Goal: Find contact information: Find contact information

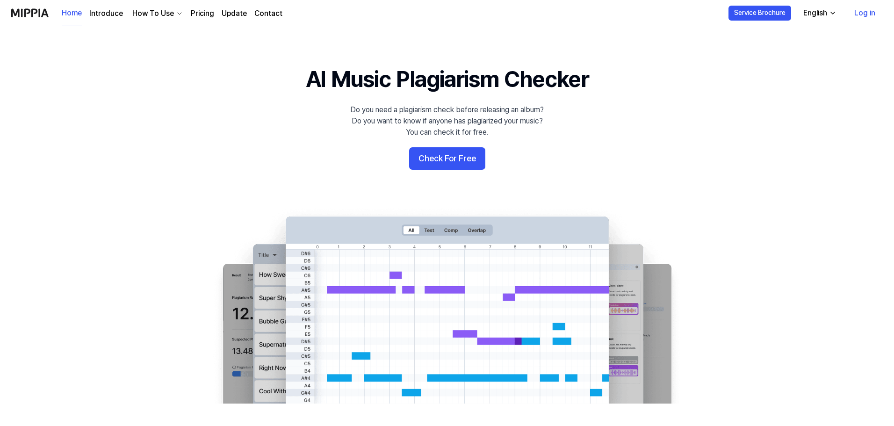
click at [863, 15] on link "Log in" at bounding box center [865, 13] width 36 height 26
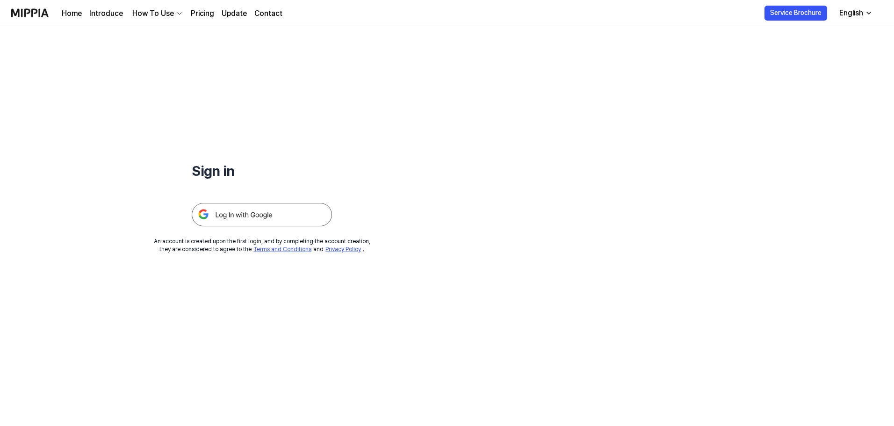
click at [270, 219] on img at bounding box center [262, 214] width 140 height 23
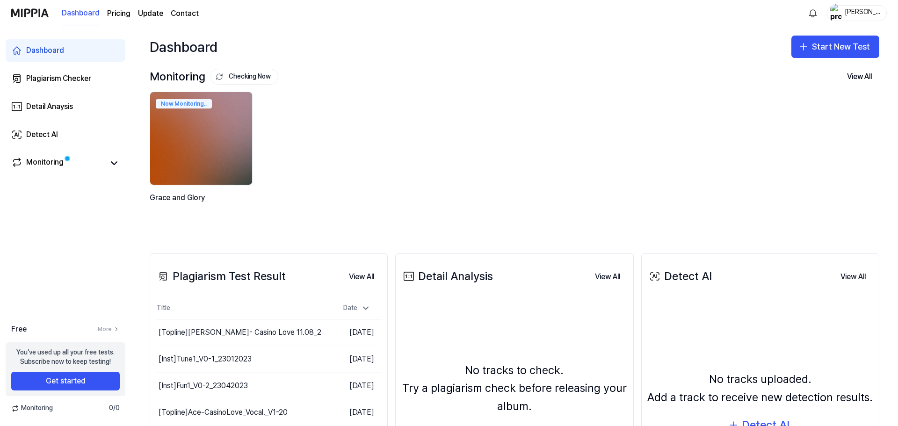
click at [193, 14] on link "Contact" at bounding box center [185, 13] width 28 height 11
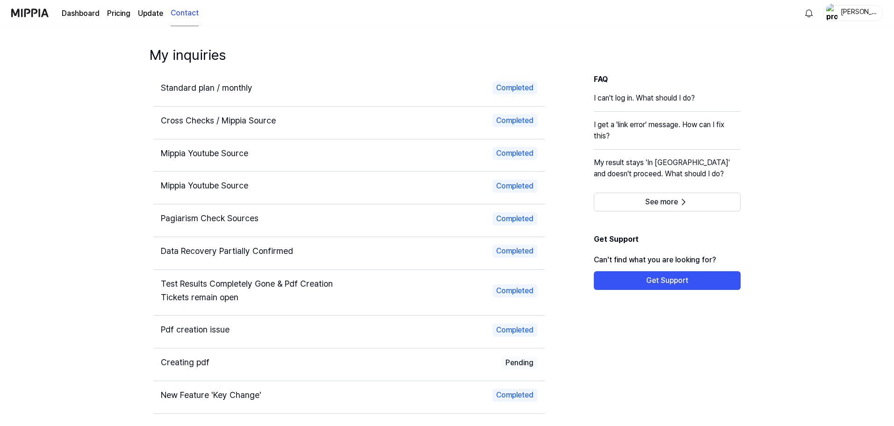
click at [215, 91] on span "Standard plan / monthly" at bounding box center [207, 88] width 92 height 10
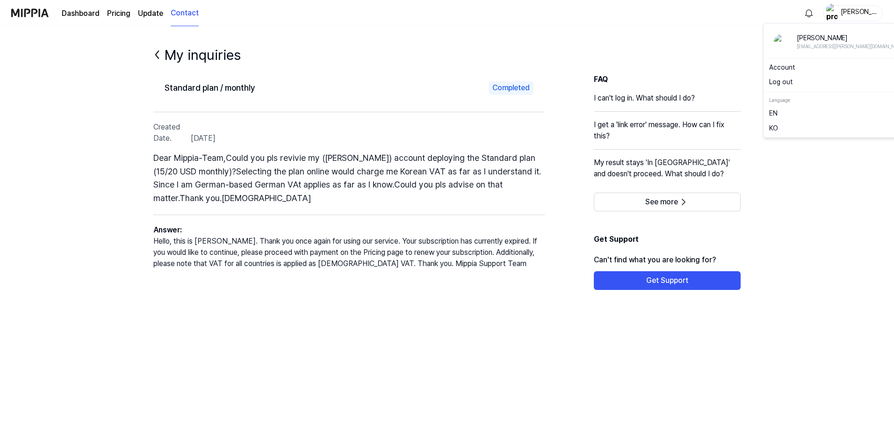
click at [848, 14] on div "Christian Ramke" at bounding box center [858, 12] width 36 height 10
click at [783, 84] on button "Log out" at bounding box center [839, 82] width 141 height 9
